Goal: Task Accomplishment & Management: Use online tool/utility

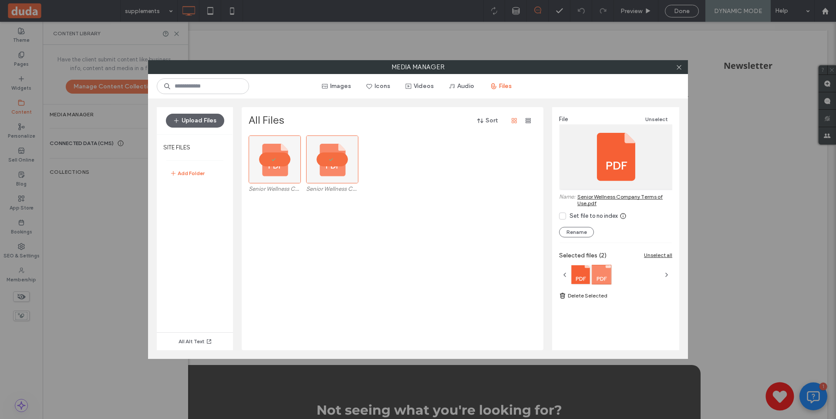
click at [674, 67] on div at bounding box center [678, 67] width 13 height 13
click at [677, 67] on icon at bounding box center [679, 67] width 7 height 7
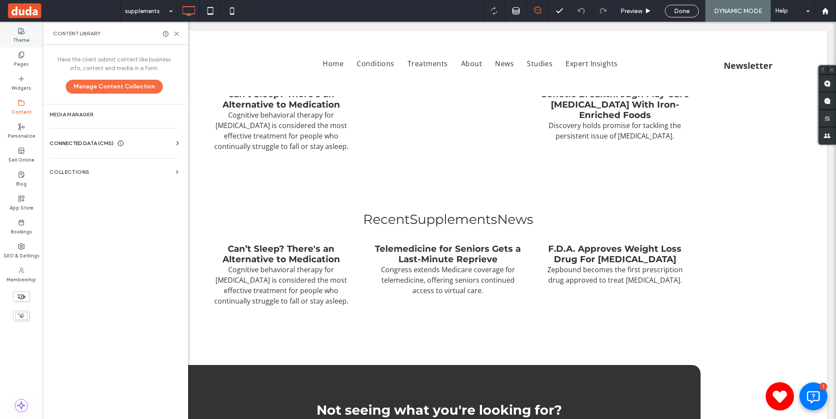
click at [17, 37] on label "Theme" at bounding box center [21, 39] width 17 height 10
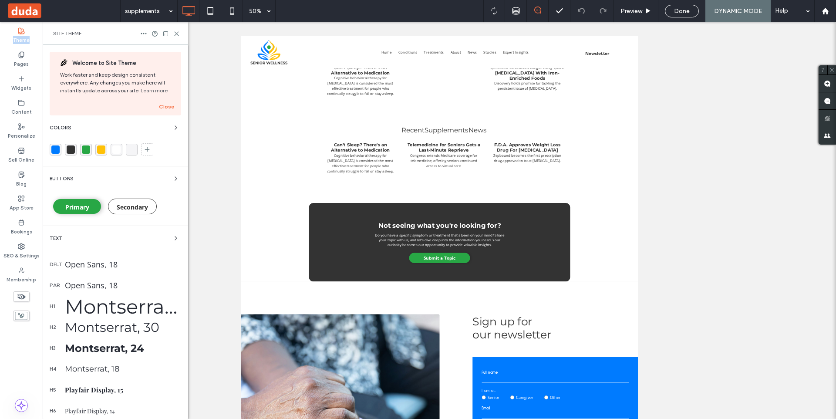
click at [88, 153] on div "rgba(40, 167, 69, 1)" at bounding box center [86, 149] width 8 height 8
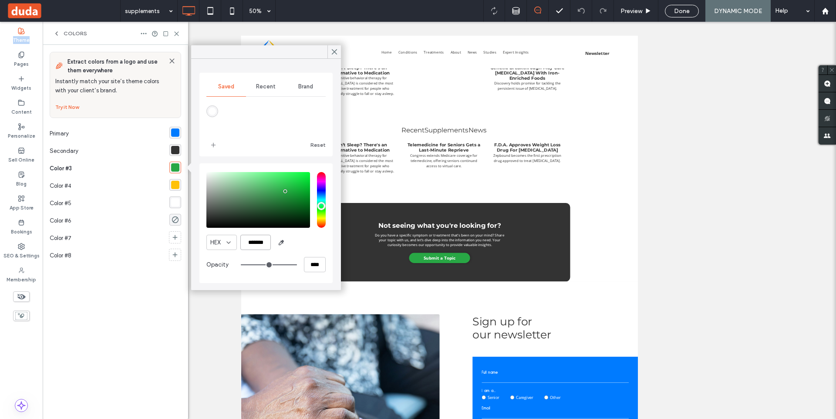
click at [258, 239] on input "*******" at bounding box center [255, 242] width 30 height 15
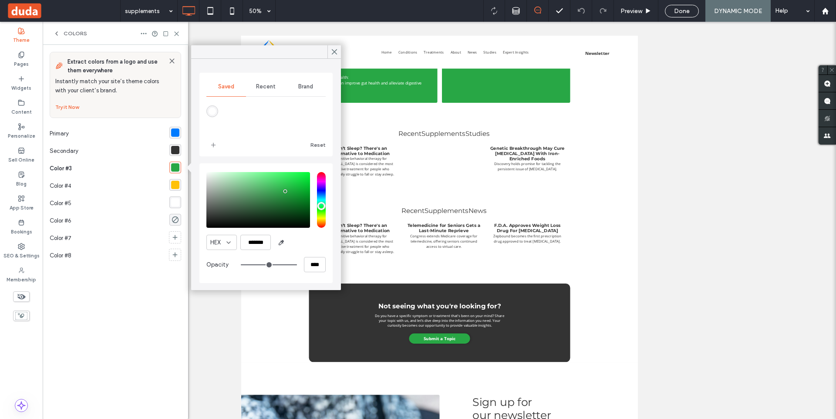
scroll to position [1136, 0]
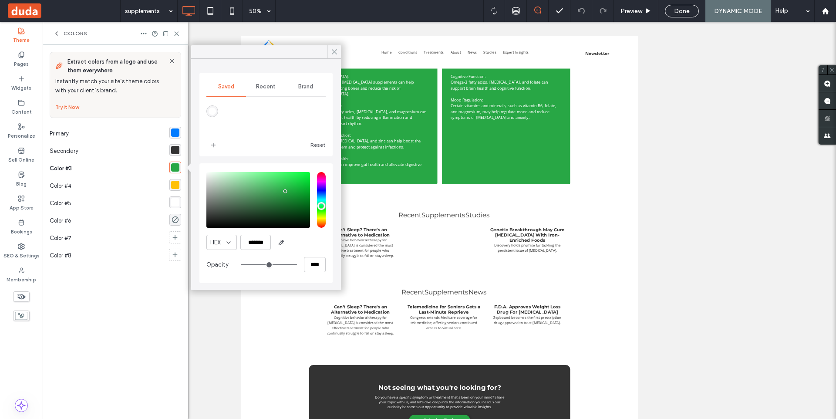
click at [332, 54] on icon at bounding box center [334, 52] width 8 height 8
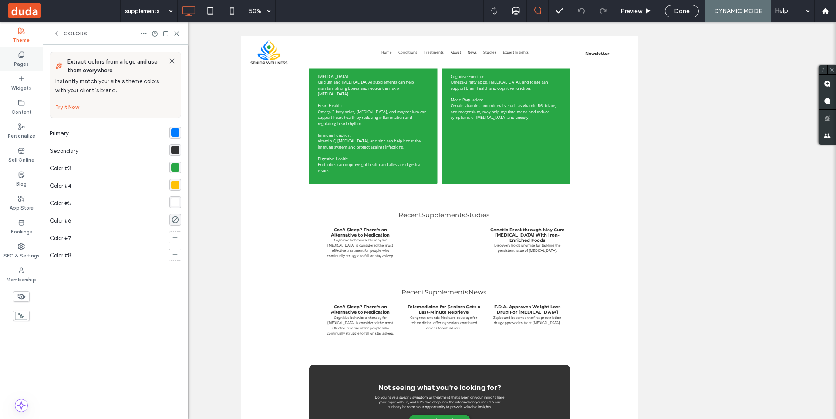
click at [25, 57] on div "Pages" at bounding box center [21, 59] width 43 height 24
